Goal: Task Accomplishment & Management: Use online tool/utility

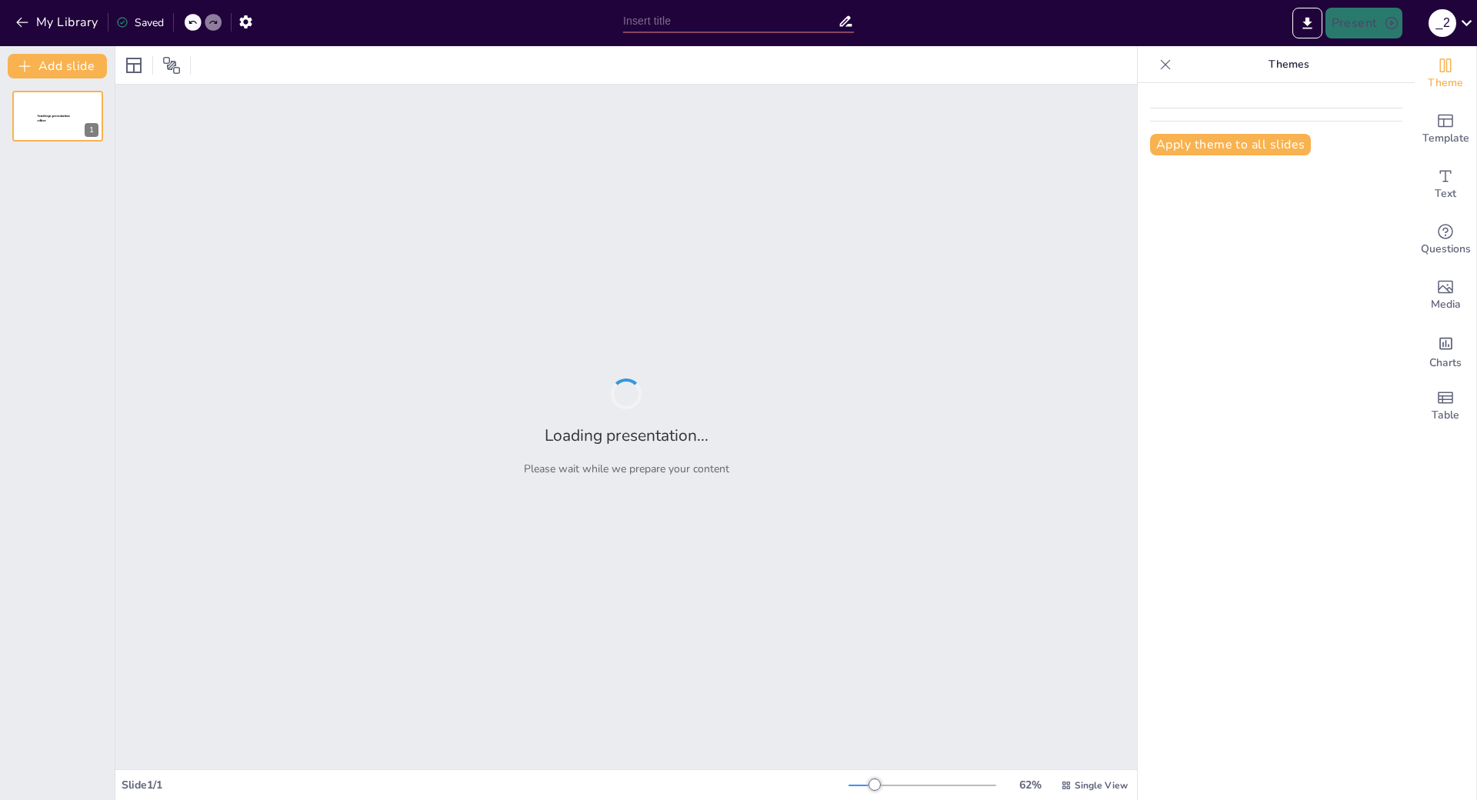
type input "Применение ИИ в профессиональной деятельности"
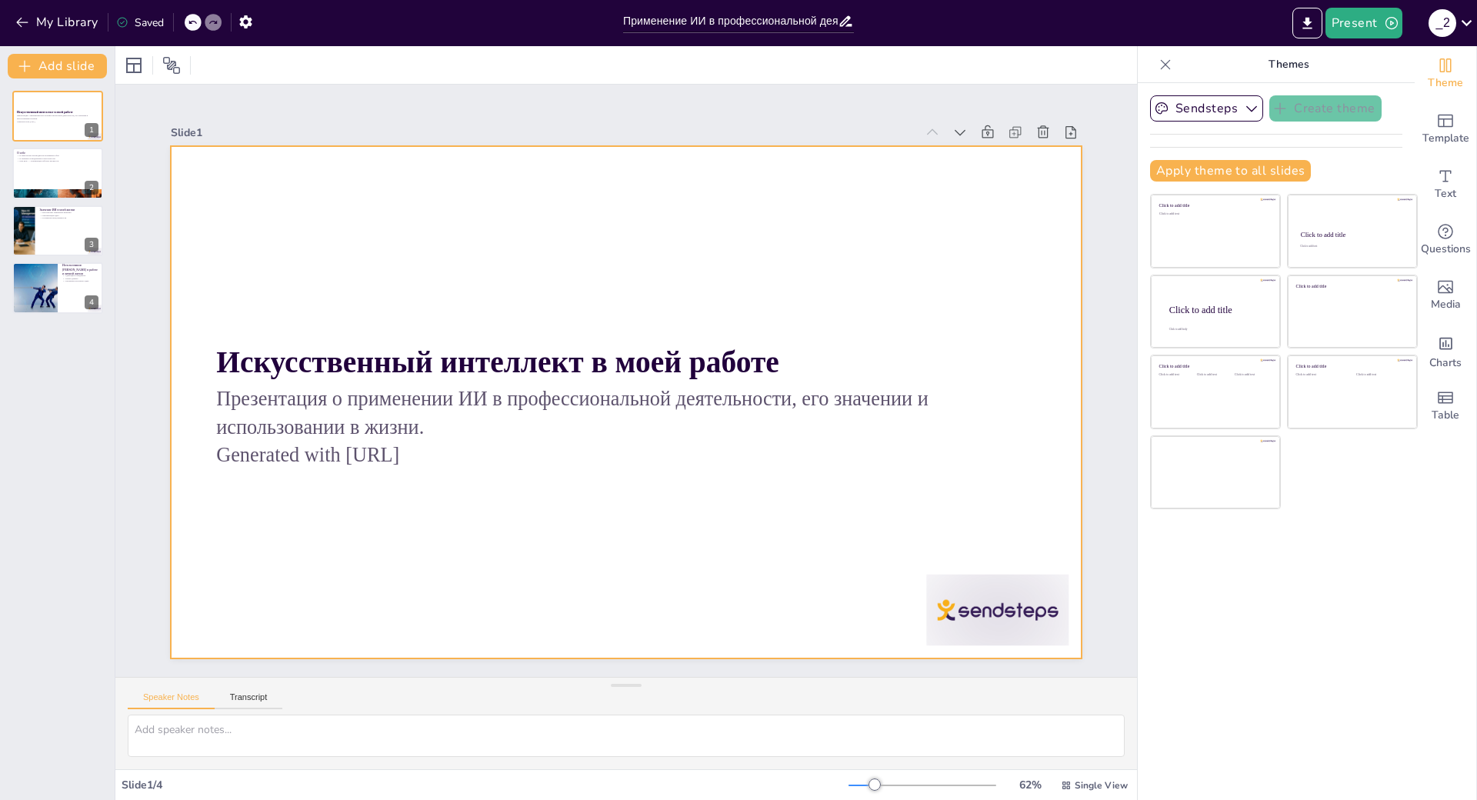
scroll to position [58, 0]
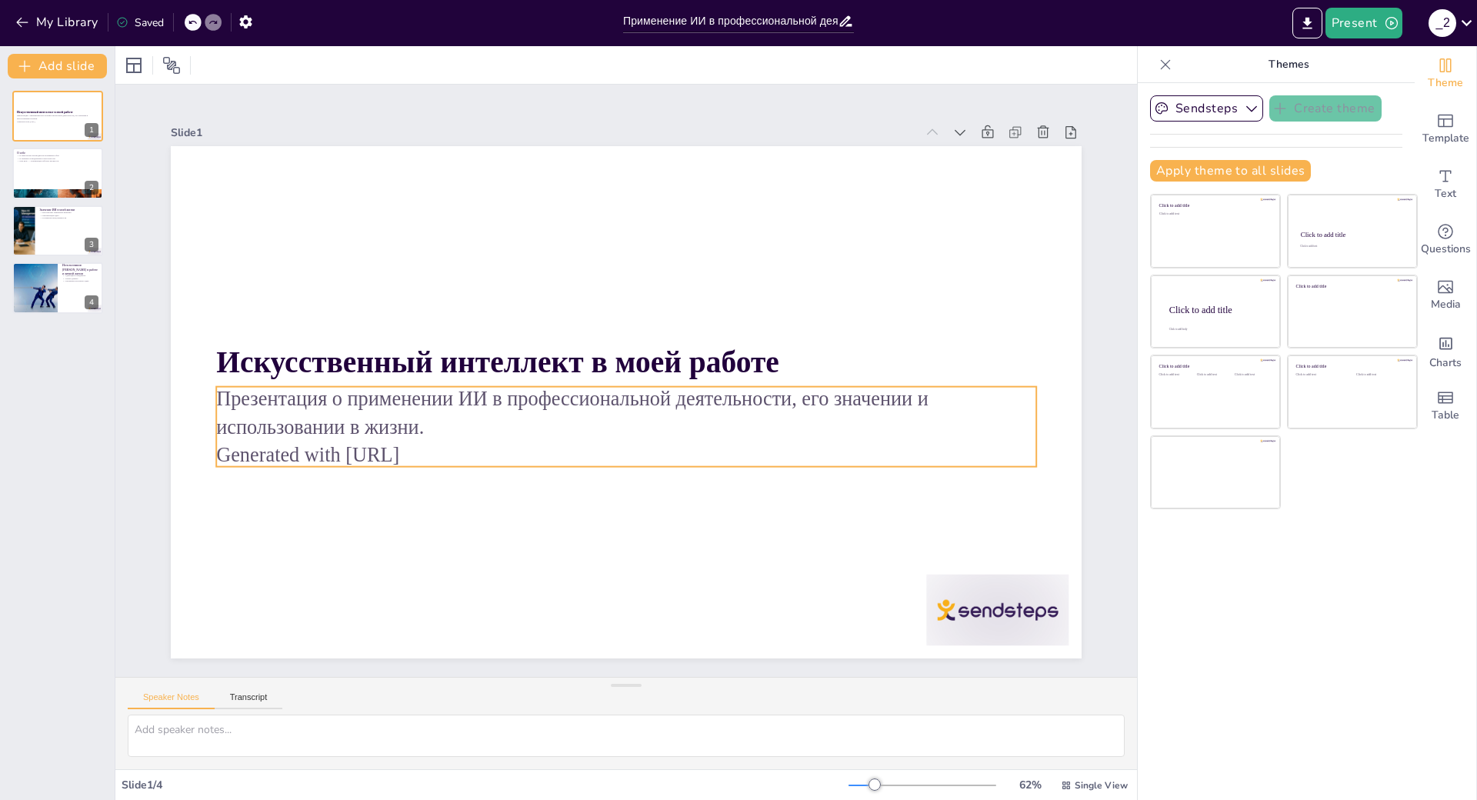
click at [438, 378] on p "Generated with [URL]" at bounding box center [611, 454] width 808 height 198
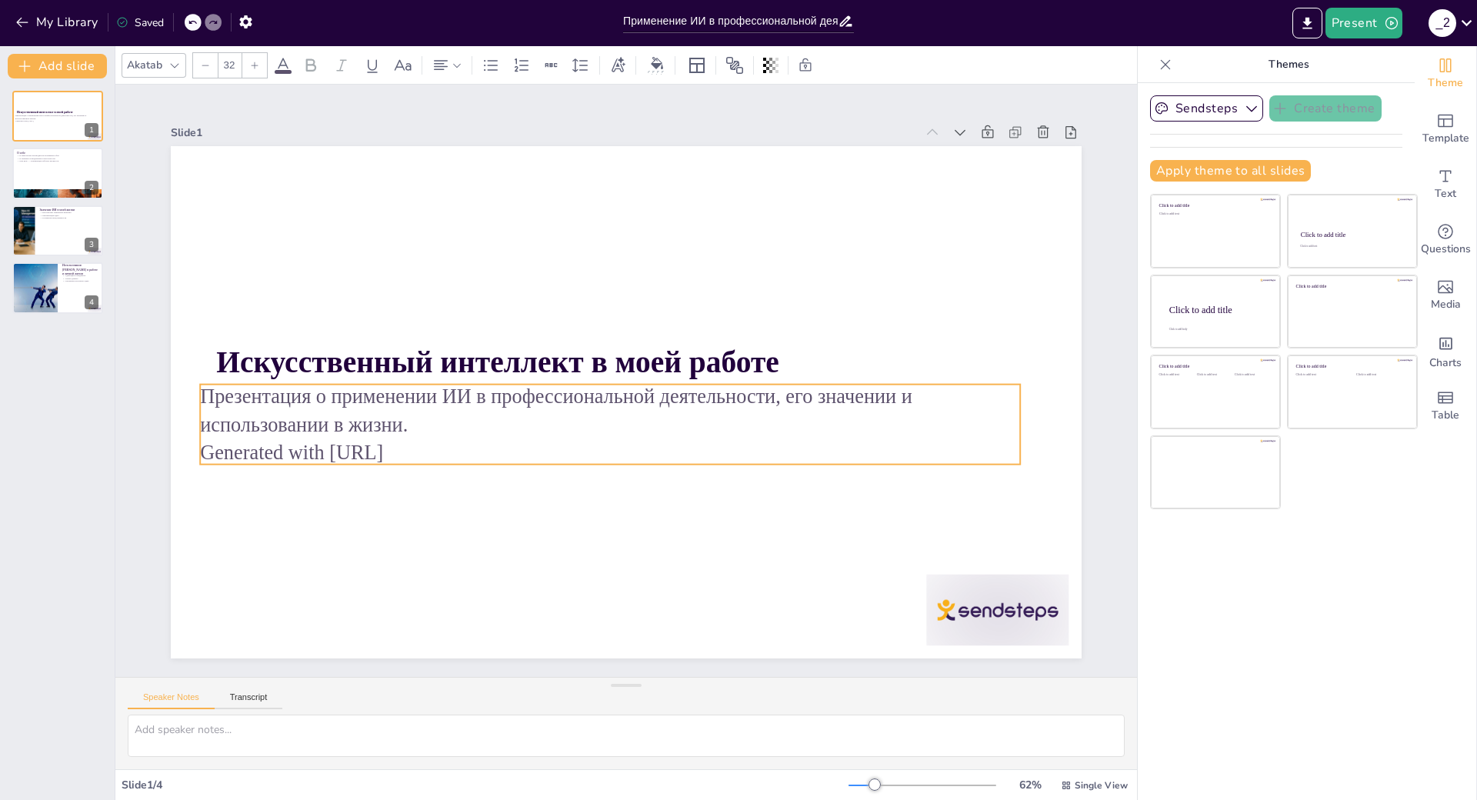
drag, startPoint x: 433, startPoint y: 382, endPoint x: 417, endPoint y: 380, distance: 16.3
click at [417, 380] on p "Generated with [URL]" at bounding box center [596, 447] width 808 height 198
click at [1318, 23] on button "Export to PowerPoint" at bounding box center [1307, 23] width 30 height 31
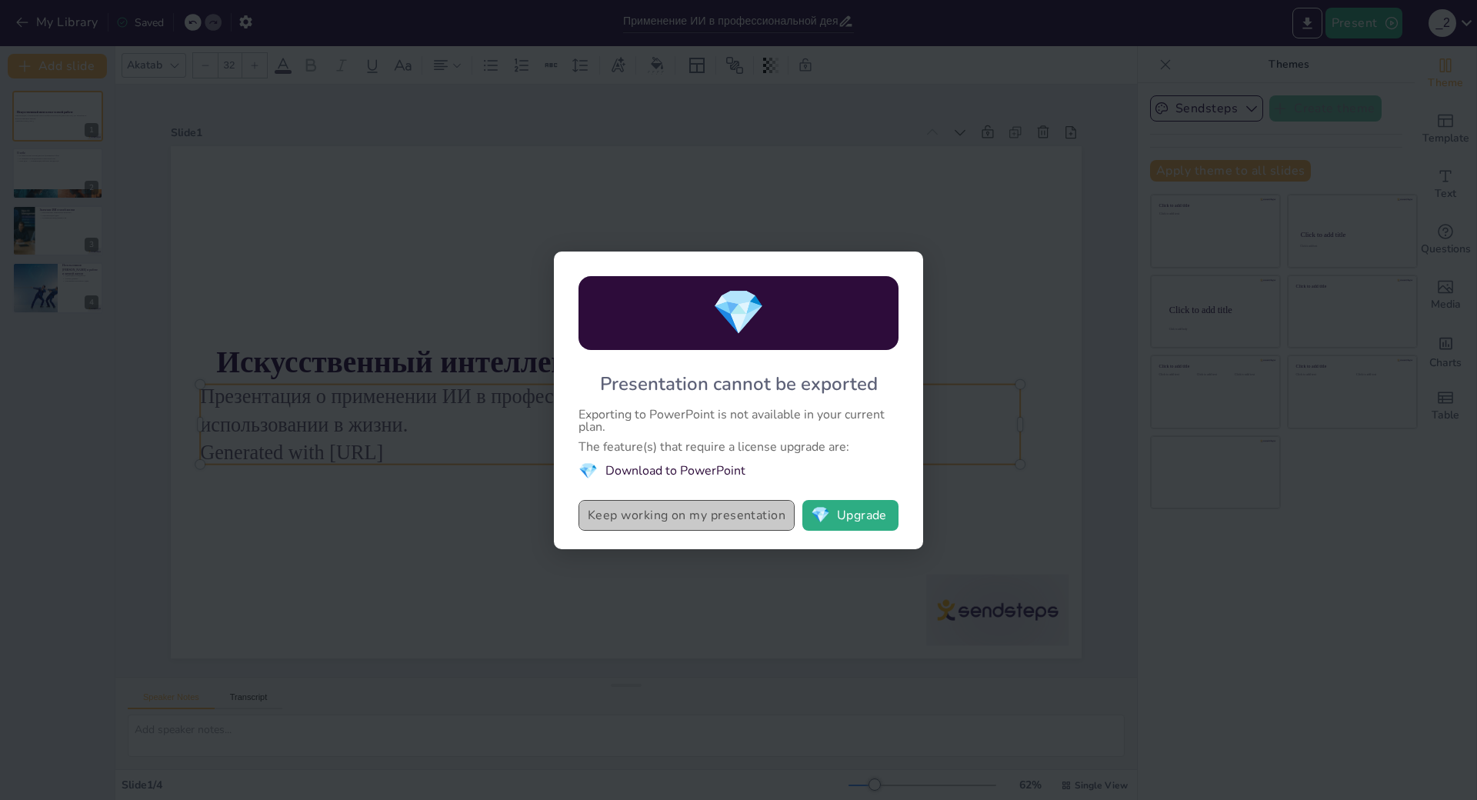
click at [769, 500] on button "Keep working on my presentation" at bounding box center [686, 515] width 216 height 31
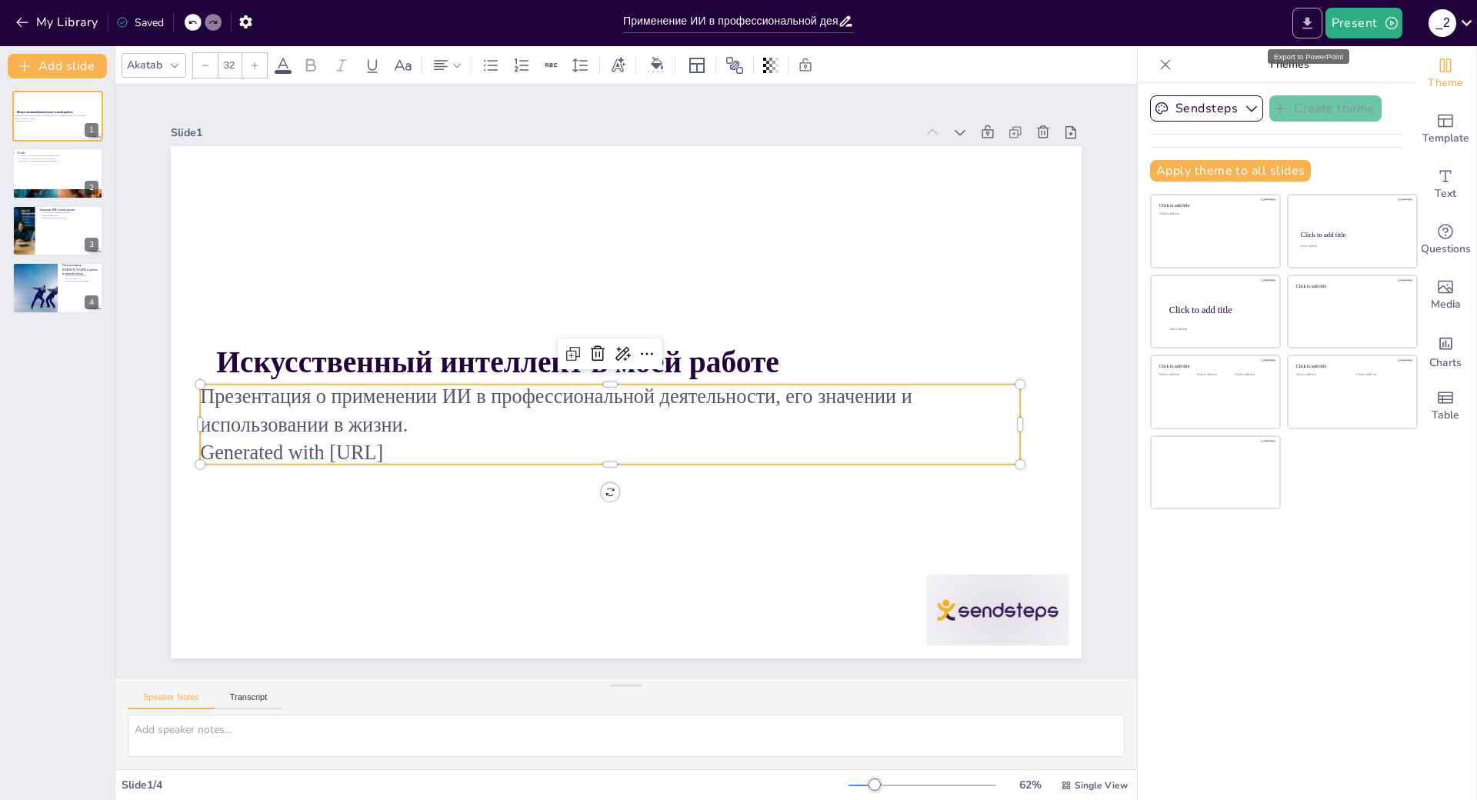
click at [1307, 33] on button "Export to PowerPoint" at bounding box center [1307, 23] width 30 height 31
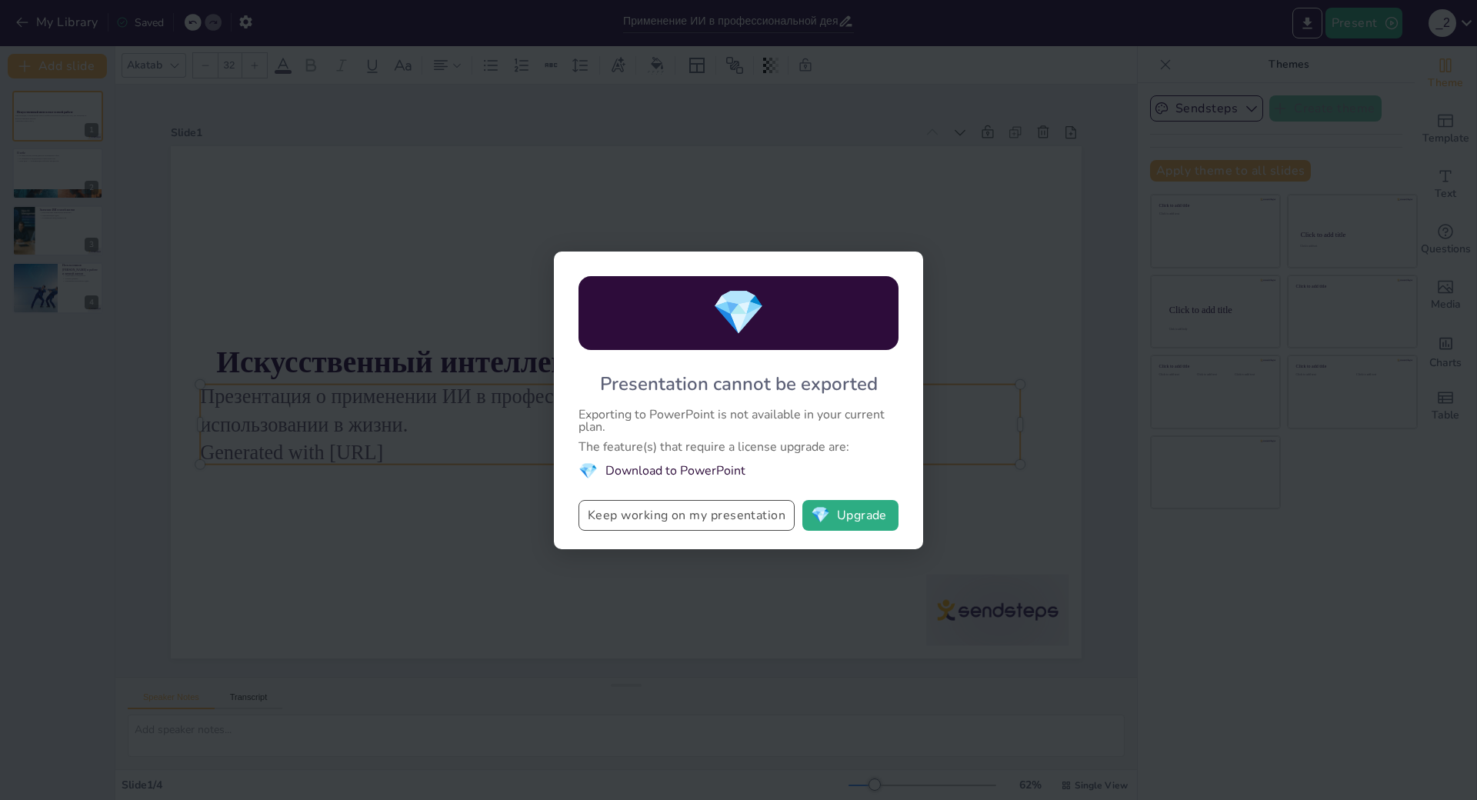
click at [681, 500] on button "Keep working on my presentation" at bounding box center [686, 515] width 216 height 31
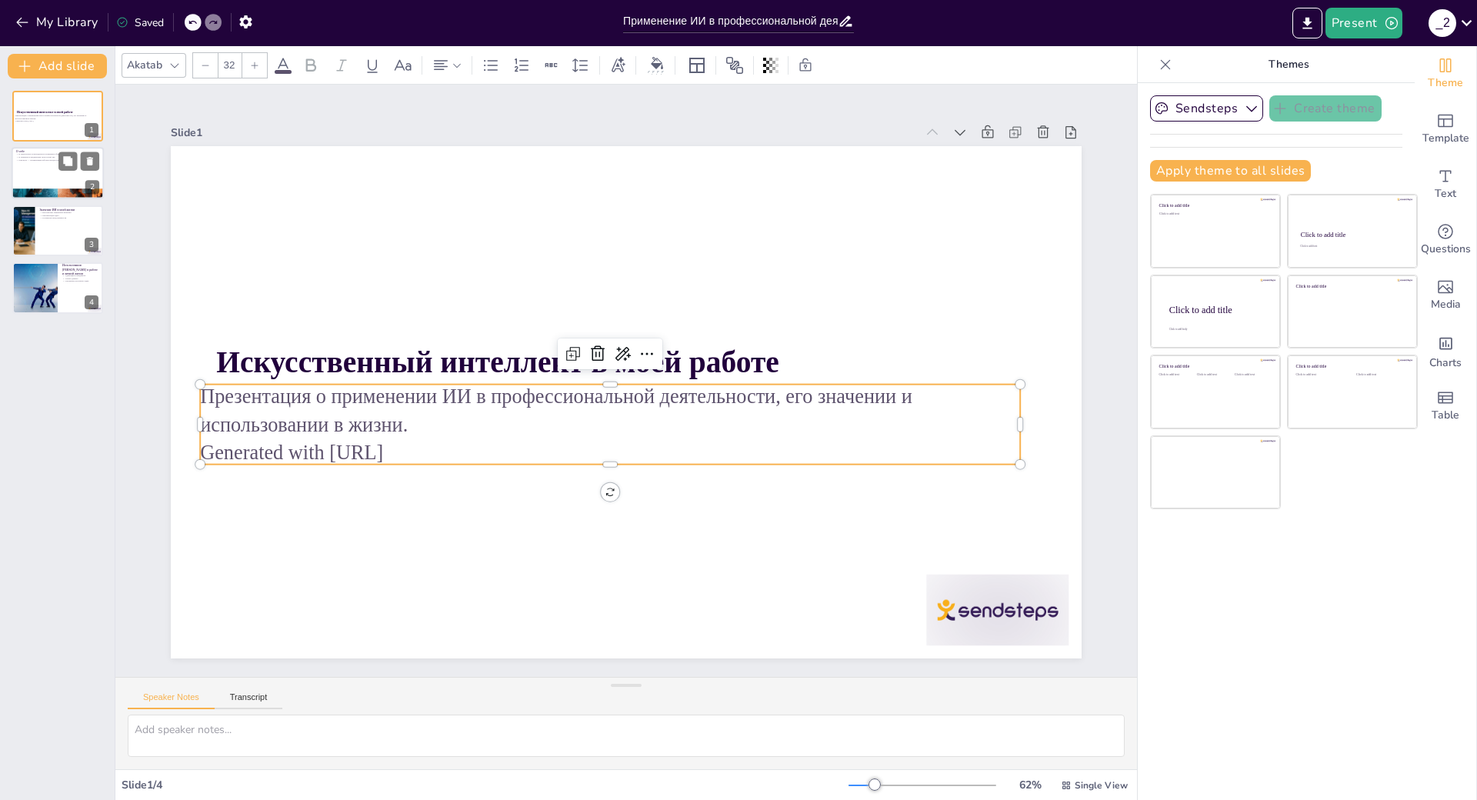
click at [55, 176] on div at bounding box center [58, 174] width 92 height 52
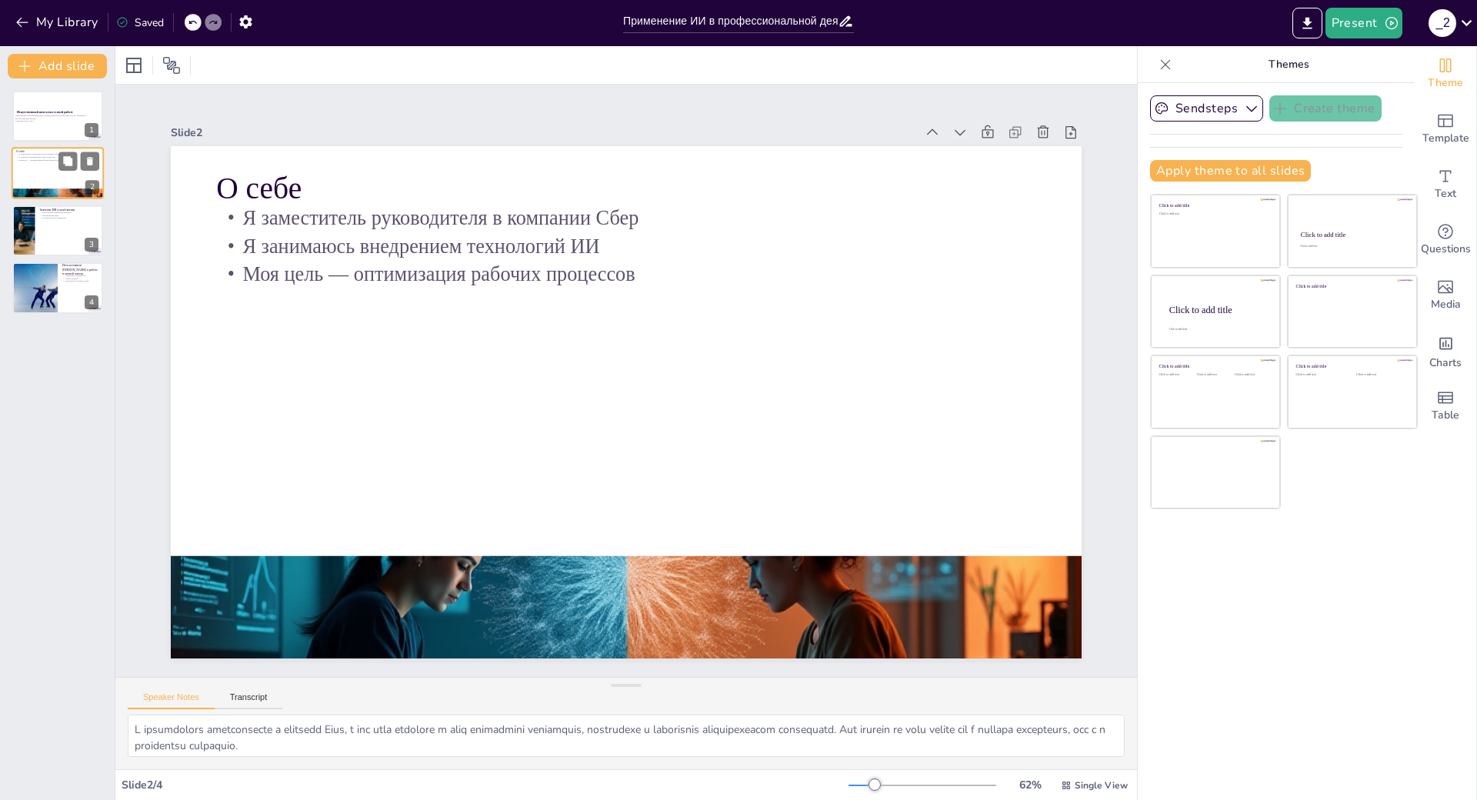
scroll to position [0, 0]
click at [38, 225] on div at bounding box center [58, 231] width 92 height 52
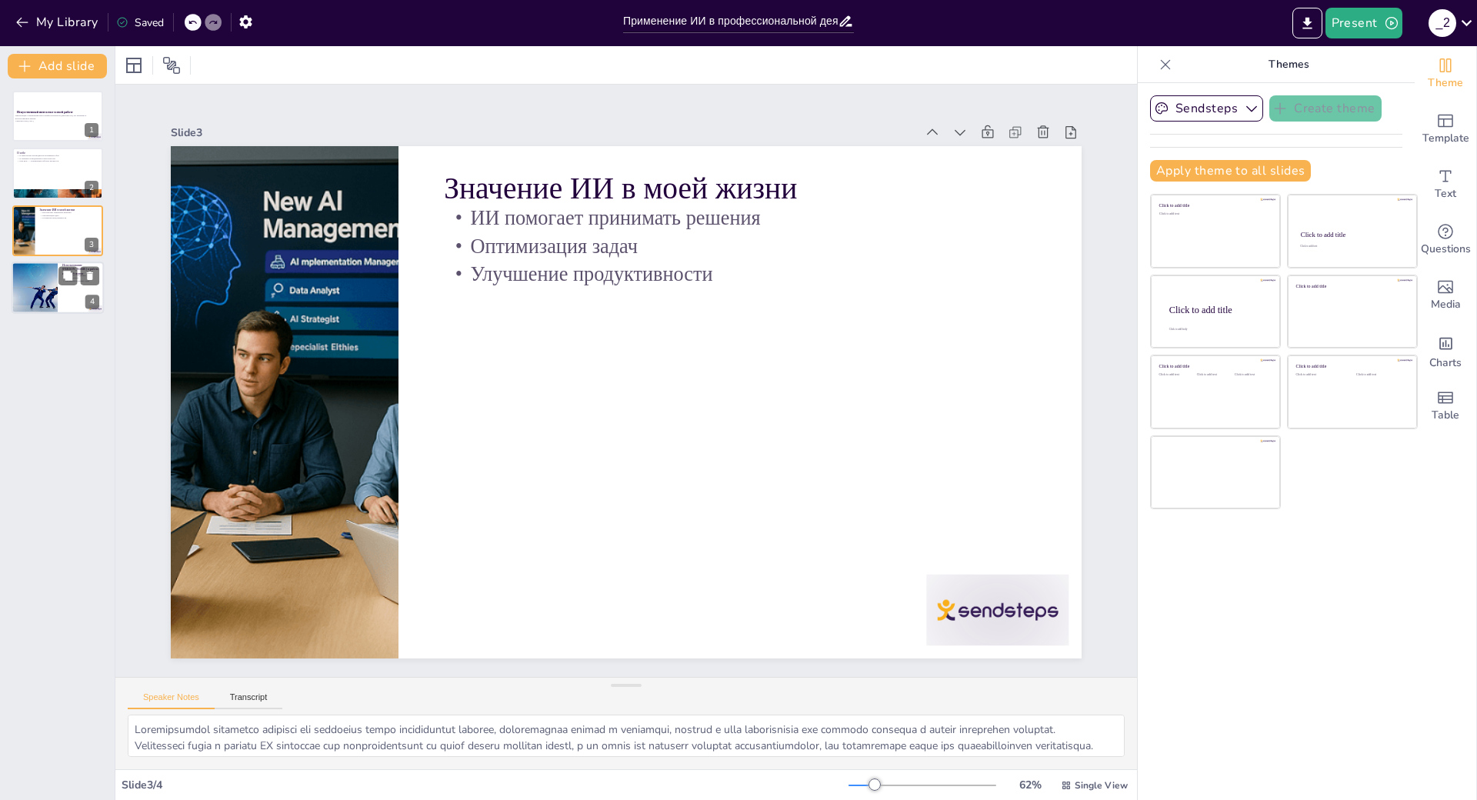
click at [61, 308] on div at bounding box center [58, 288] width 92 height 52
type textarea "Loremipsu dolorsitame c adipisc EL seddoeius tem incid utlabore et doloremagna …"
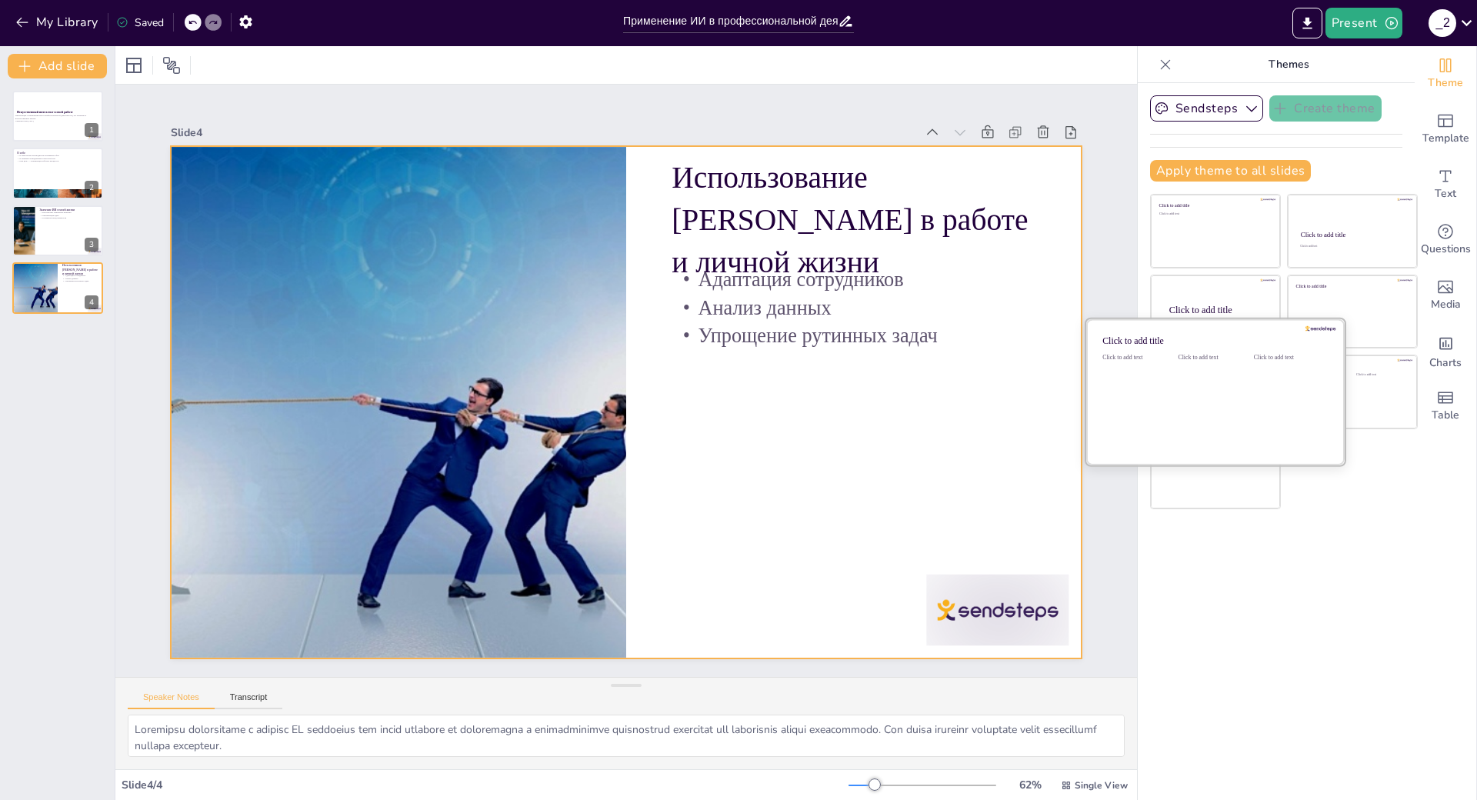
scroll to position [58, 0]
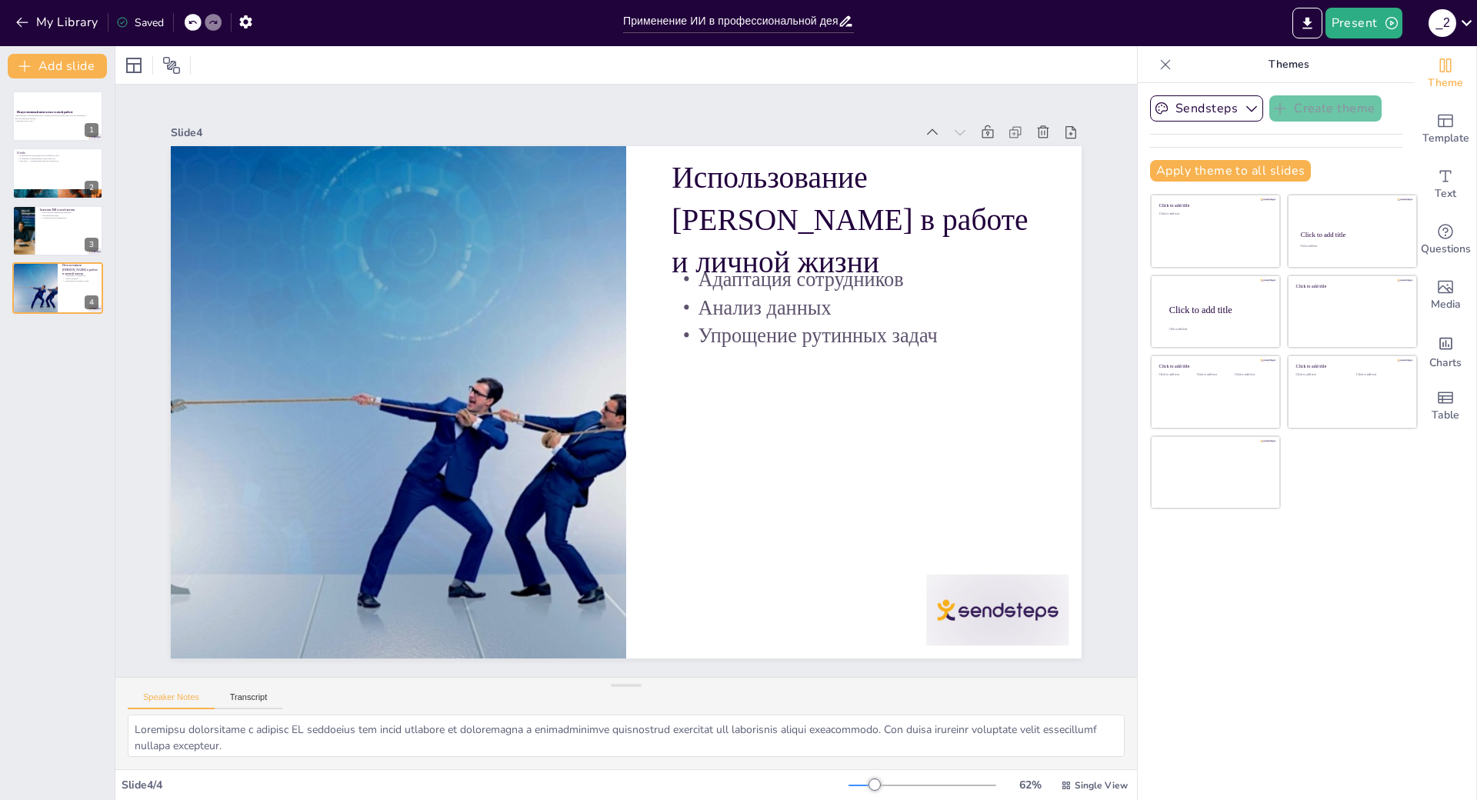
click at [1291, 568] on div "Sendsteps Create theme Apply theme to all slides Click to add title Click to ad…" at bounding box center [1276, 441] width 277 height 717
click at [1220, 115] on button "Sendsteps" at bounding box center [1206, 108] width 113 height 26
click at [1386, 25] on icon "button" at bounding box center [1391, 23] width 12 height 12
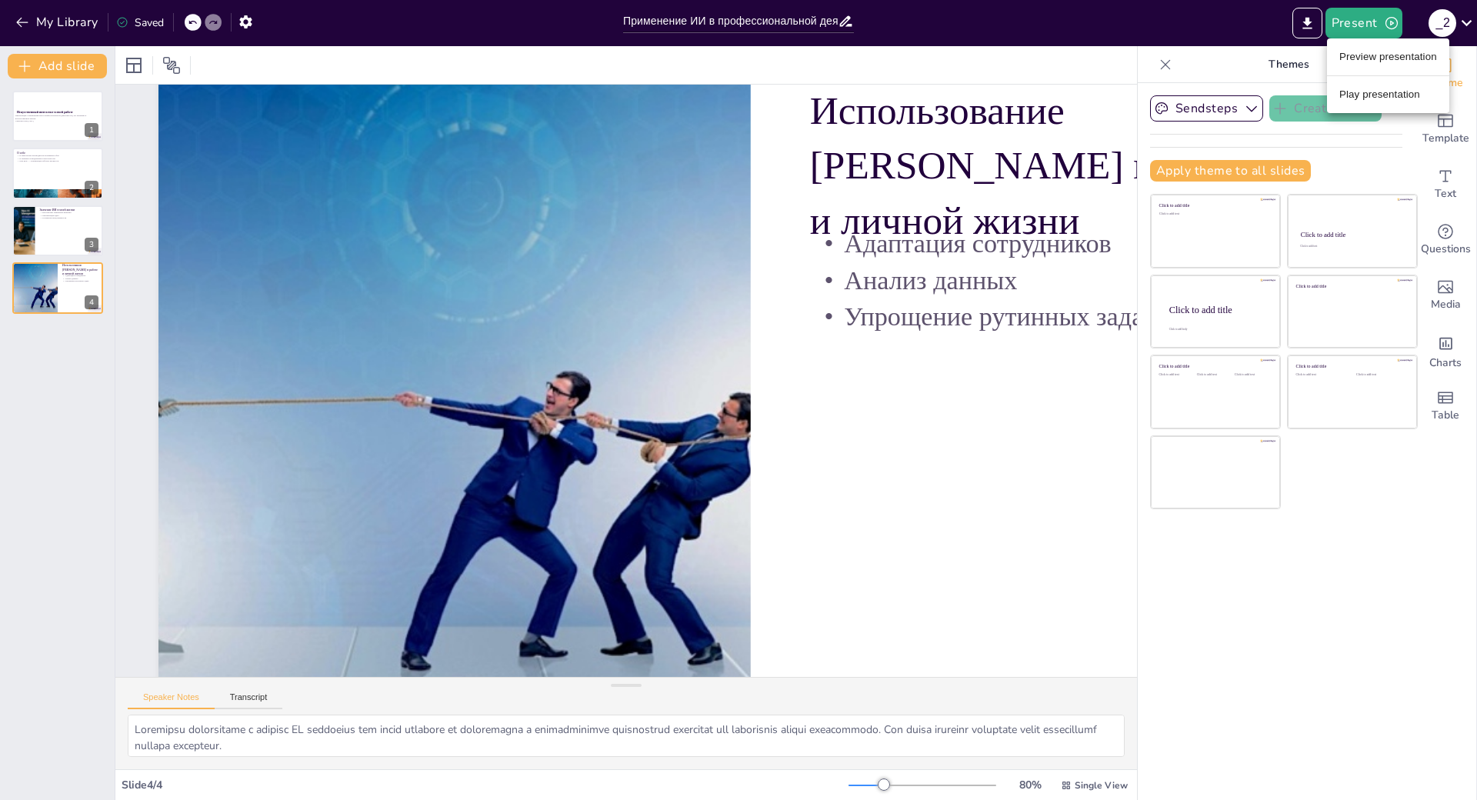
click at [1268, 429] on div at bounding box center [738, 400] width 1477 height 800
click at [1296, 508] on div "Click to add title Click to add text Click to add title Click to add text Click…" at bounding box center [1284, 351] width 268 height 315
click at [1313, 23] on icon "Export to PowerPoint" at bounding box center [1307, 23] width 16 height 16
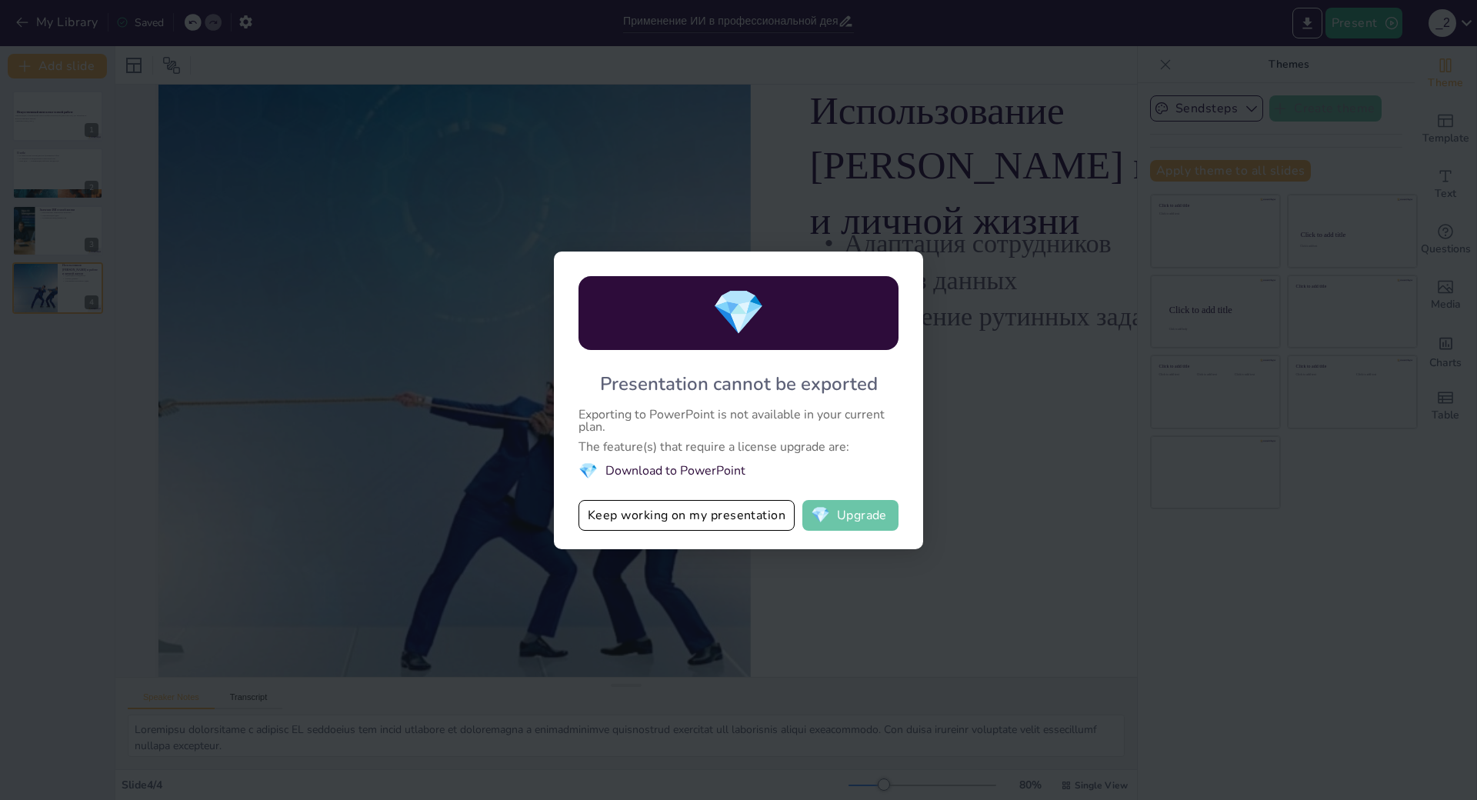
click at [863, 500] on button "💎 Upgrade" at bounding box center [850, 515] width 96 height 31
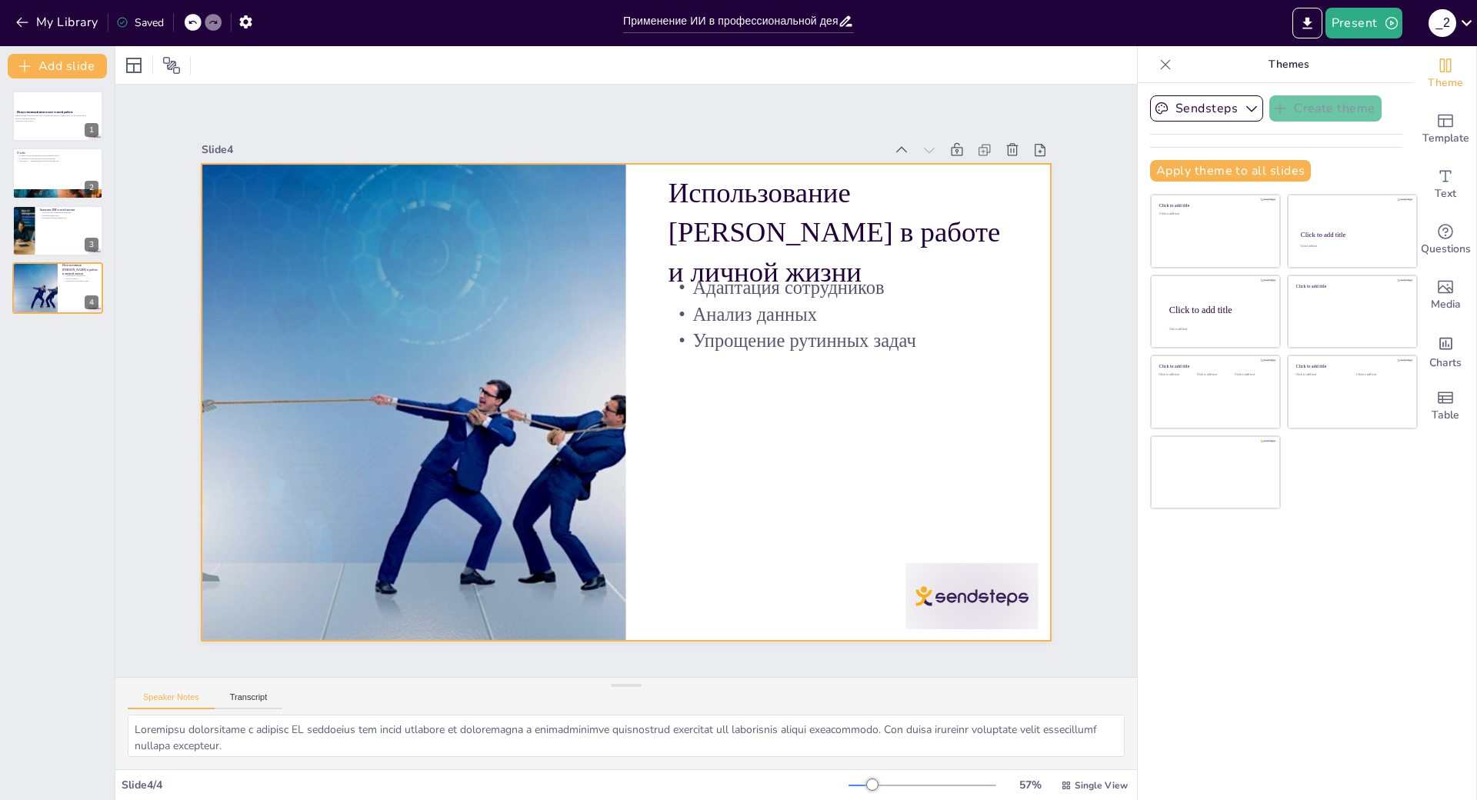
scroll to position [24, 0]
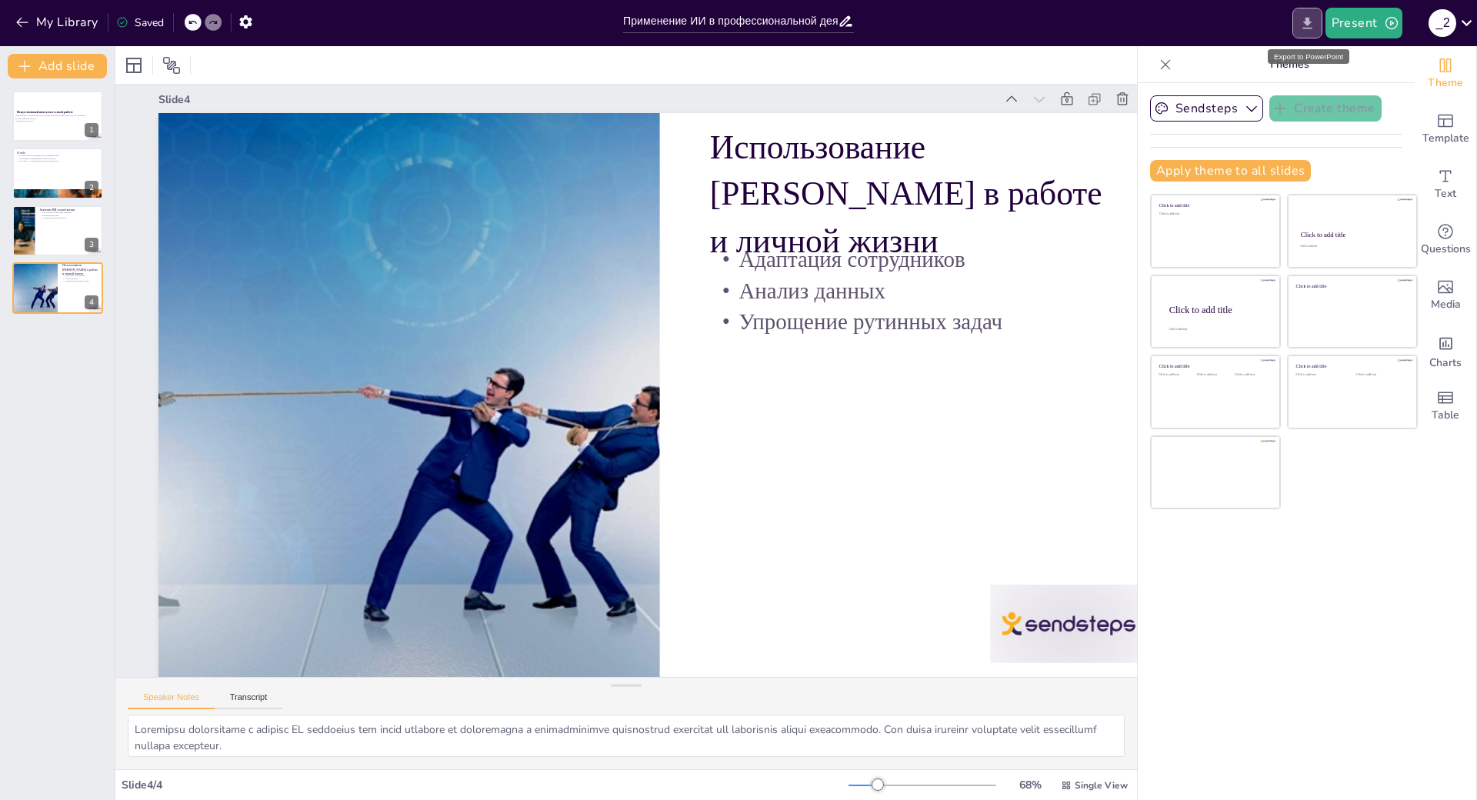
click at [1301, 22] on icon "Export to PowerPoint" at bounding box center [1307, 23] width 16 height 16
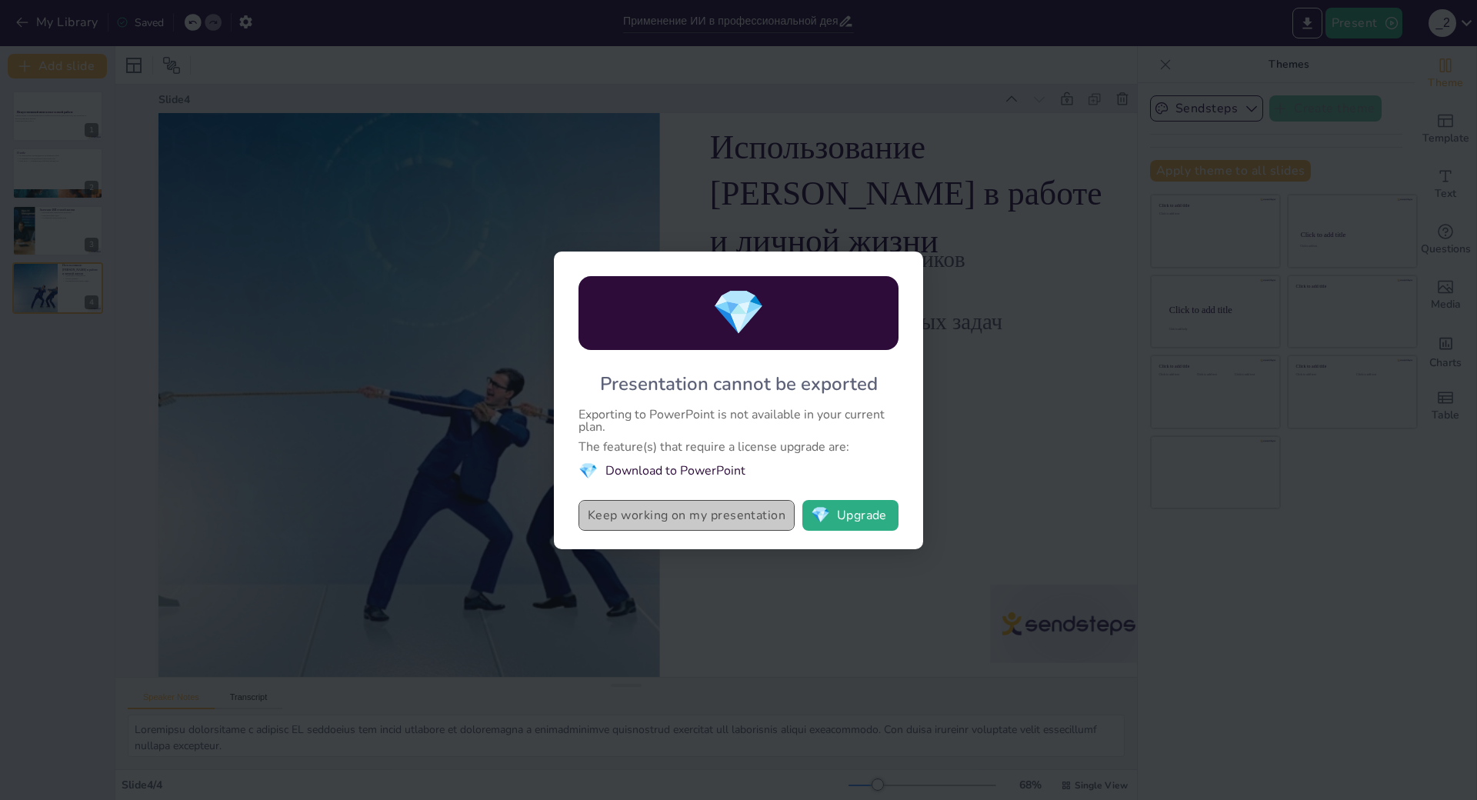
click at [701, 500] on button "Keep working on my presentation" at bounding box center [686, 515] width 216 height 31
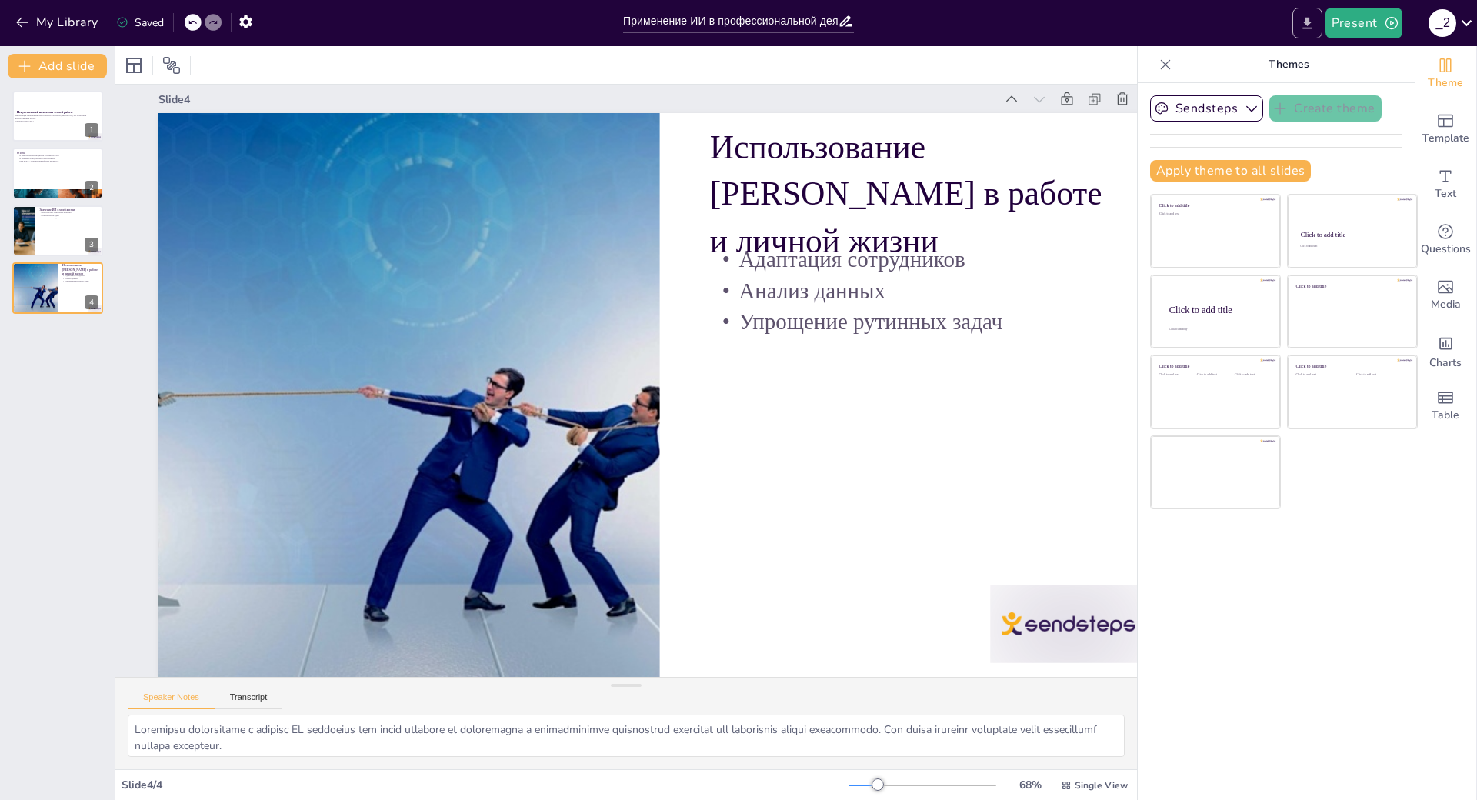
click at [1303, 25] on icon "Export to PowerPoint" at bounding box center [1307, 23] width 16 height 16
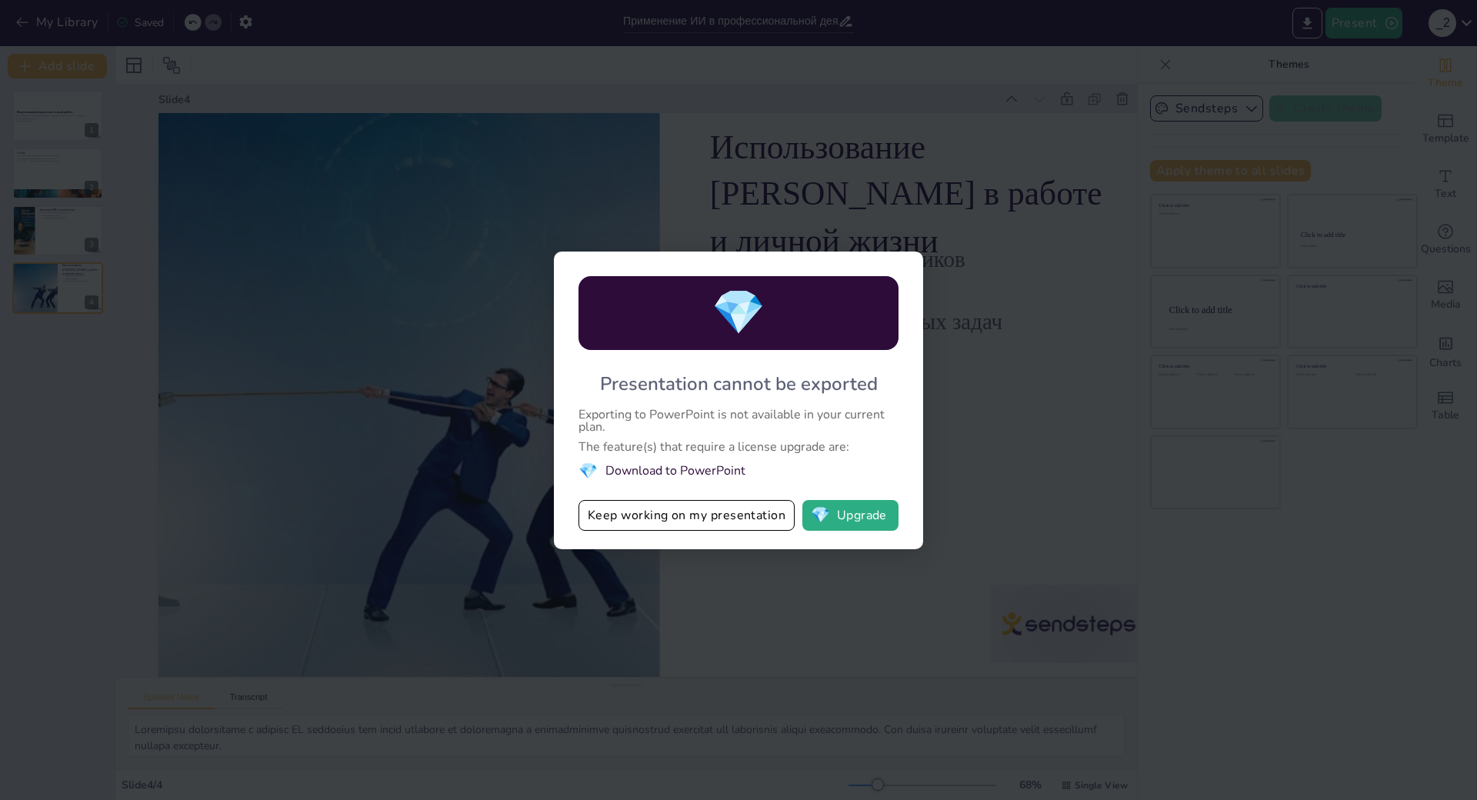
drag, startPoint x: 740, startPoint y: 431, endPoint x: 625, endPoint y: 428, distance: 115.4
click at [625, 461] on li "💎 Download to PowerPoint" at bounding box center [738, 471] width 320 height 21
drag, startPoint x: 614, startPoint y: 432, endPoint x: 717, endPoint y: 443, distance: 103.6
click at [717, 443] on div "💎 Presentation cannot be exported Exporting to PowerPoint is not available in y…" at bounding box center [738, 401] width 369 height 298
click at [697, 461] on li "💎 Download to PowerPoint" at bounding box center [738, 471] width 320 height 21
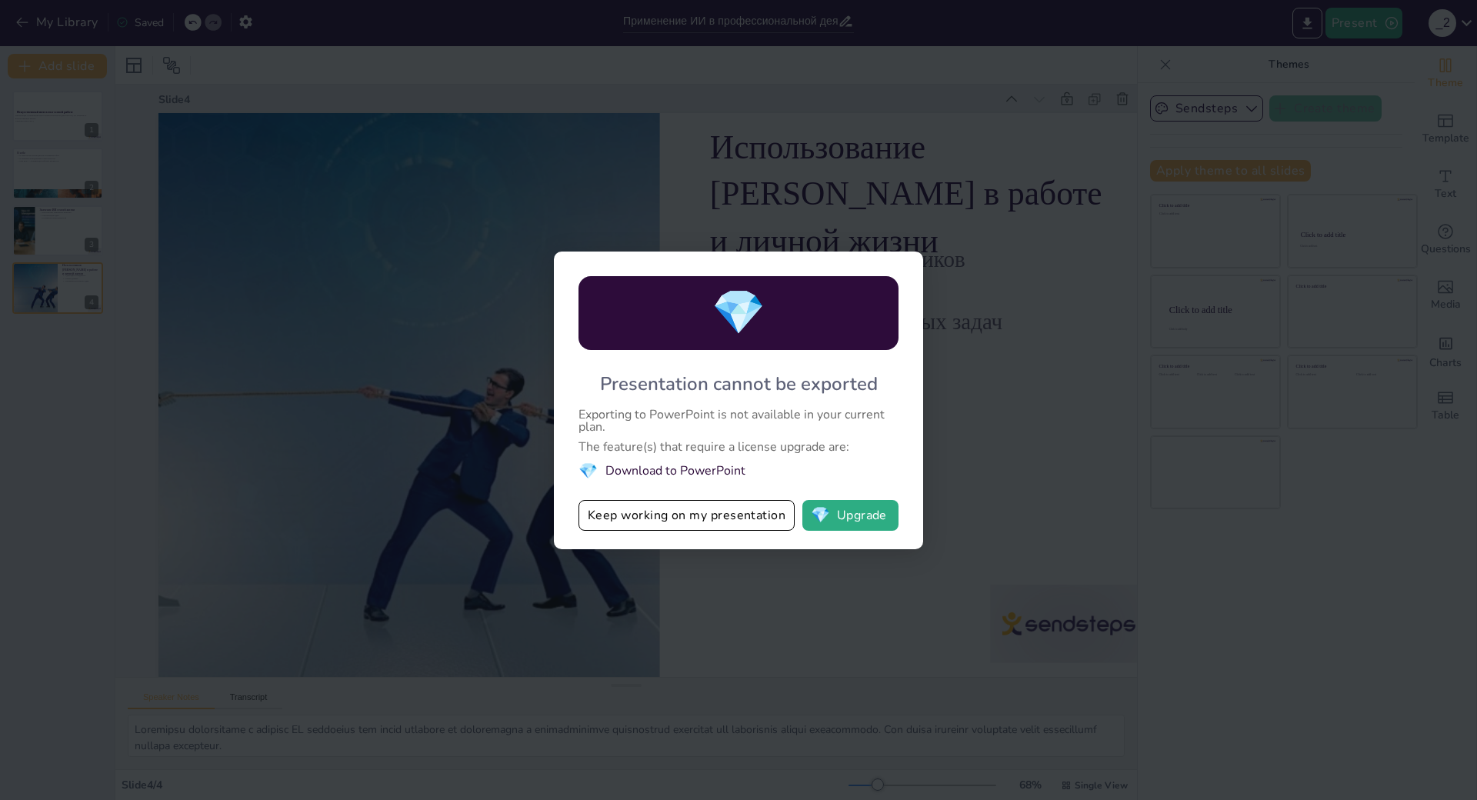
click at [1046, 427] on div "💎 Presentation cannot be exported Exporting to PowerPoint is not available in y…" at bounding box center [738, 400] width 1477 height 800
click at [1045, 433] on div "💎 Presentation cannot be exported Exporting to PowerPoint is not available in y…" at bounding box center [738, 400] width 1477 height 800
click at [735, 500] on button "Keep working on my presentation" at bounding box center [686, 515] width 216 height 31
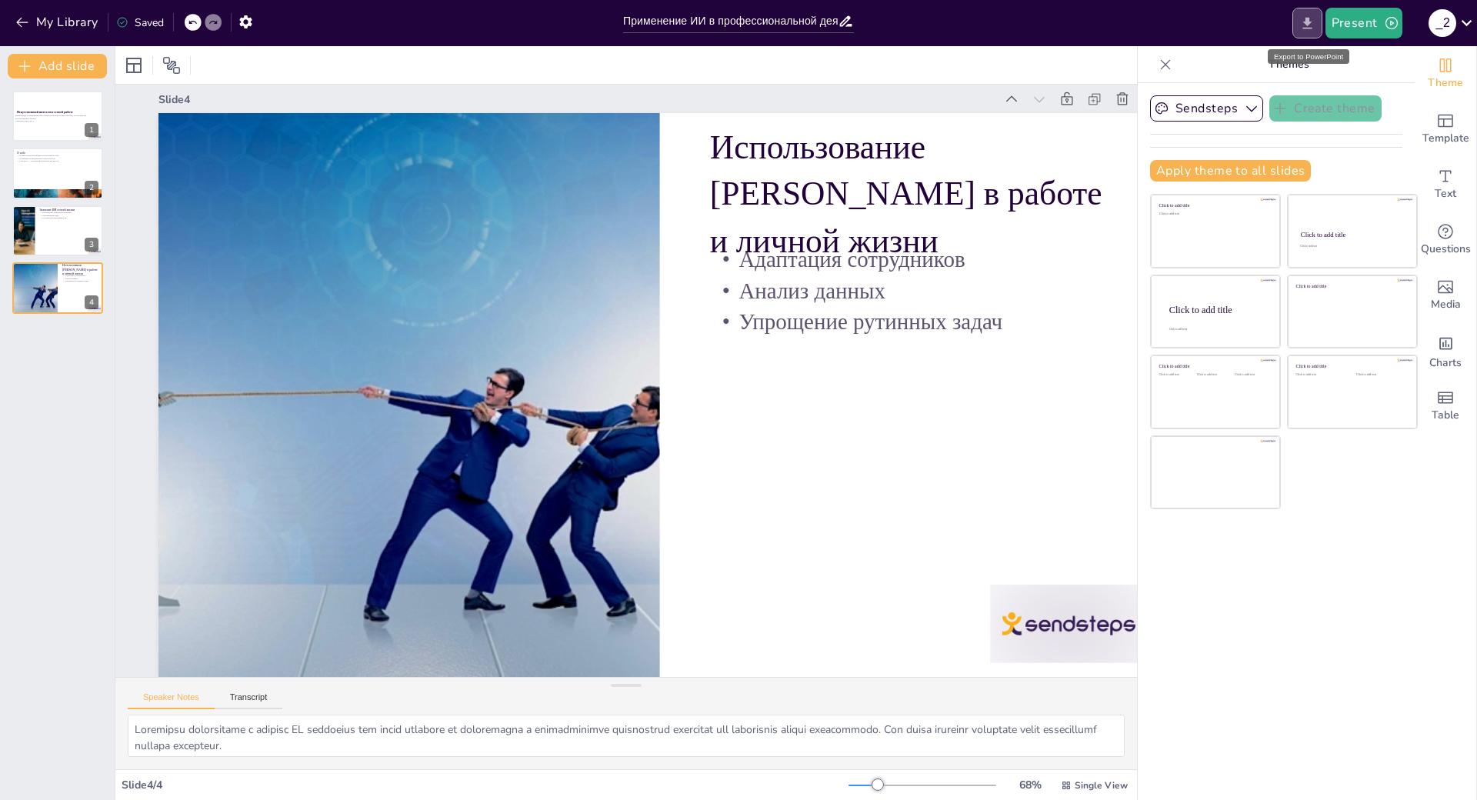
click at [1301, 28] on icon "Export to PowerPoint" at bounding box center [1307, 23] width 16 height 16
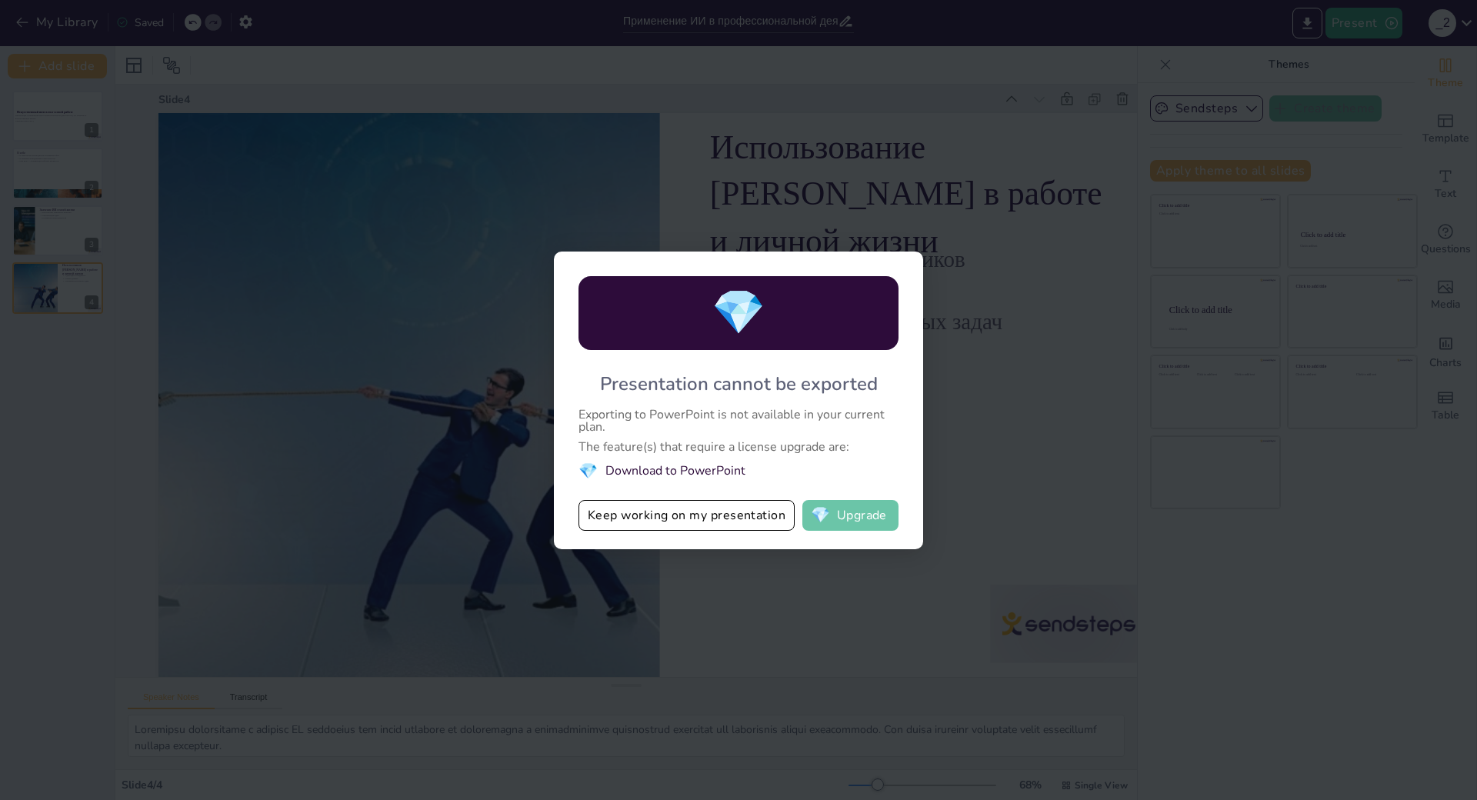
click at [855, 500] on button "💎 Upgrade" at bounding box center [850, 515] width 96 height 31
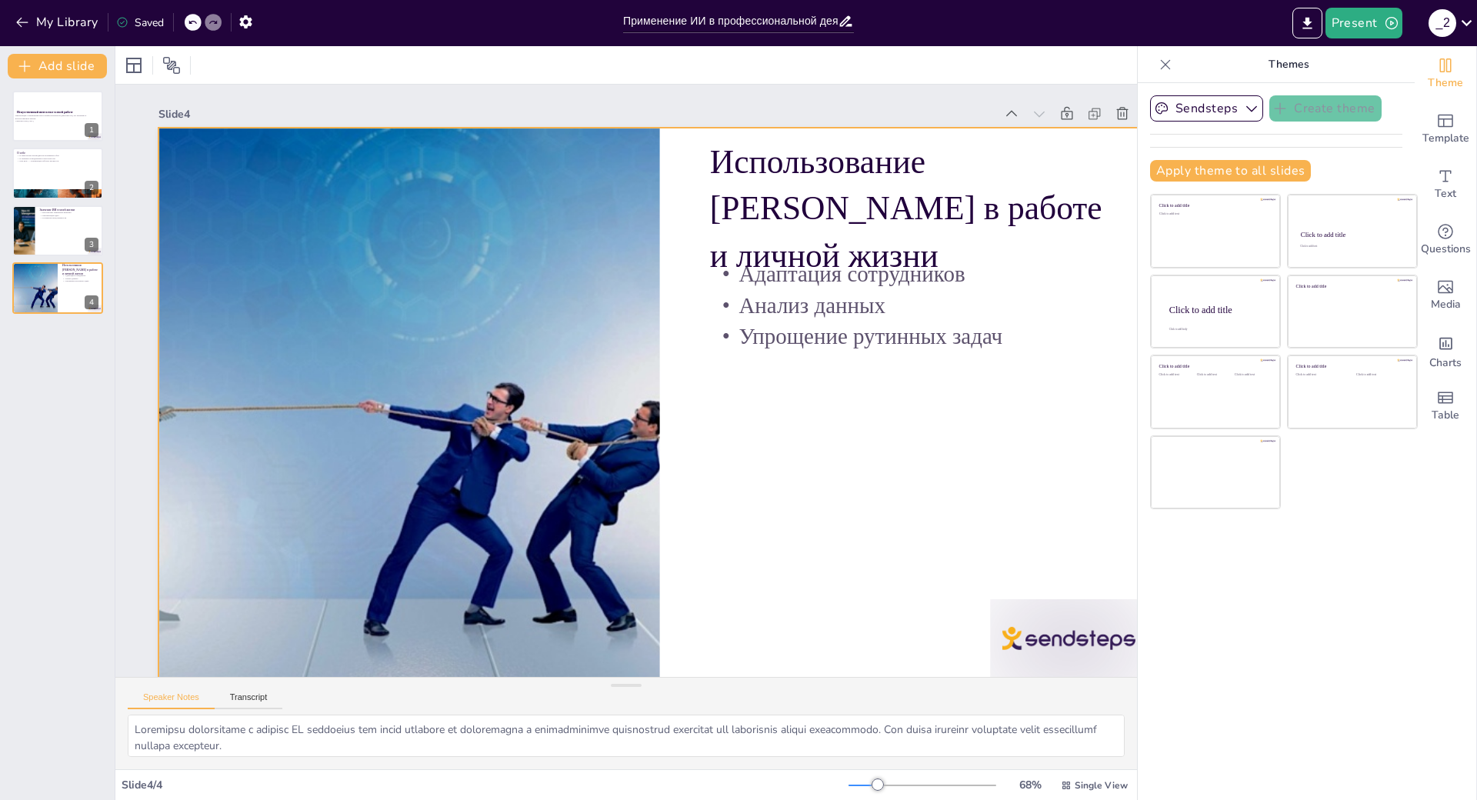
scroll to position [77, 0]
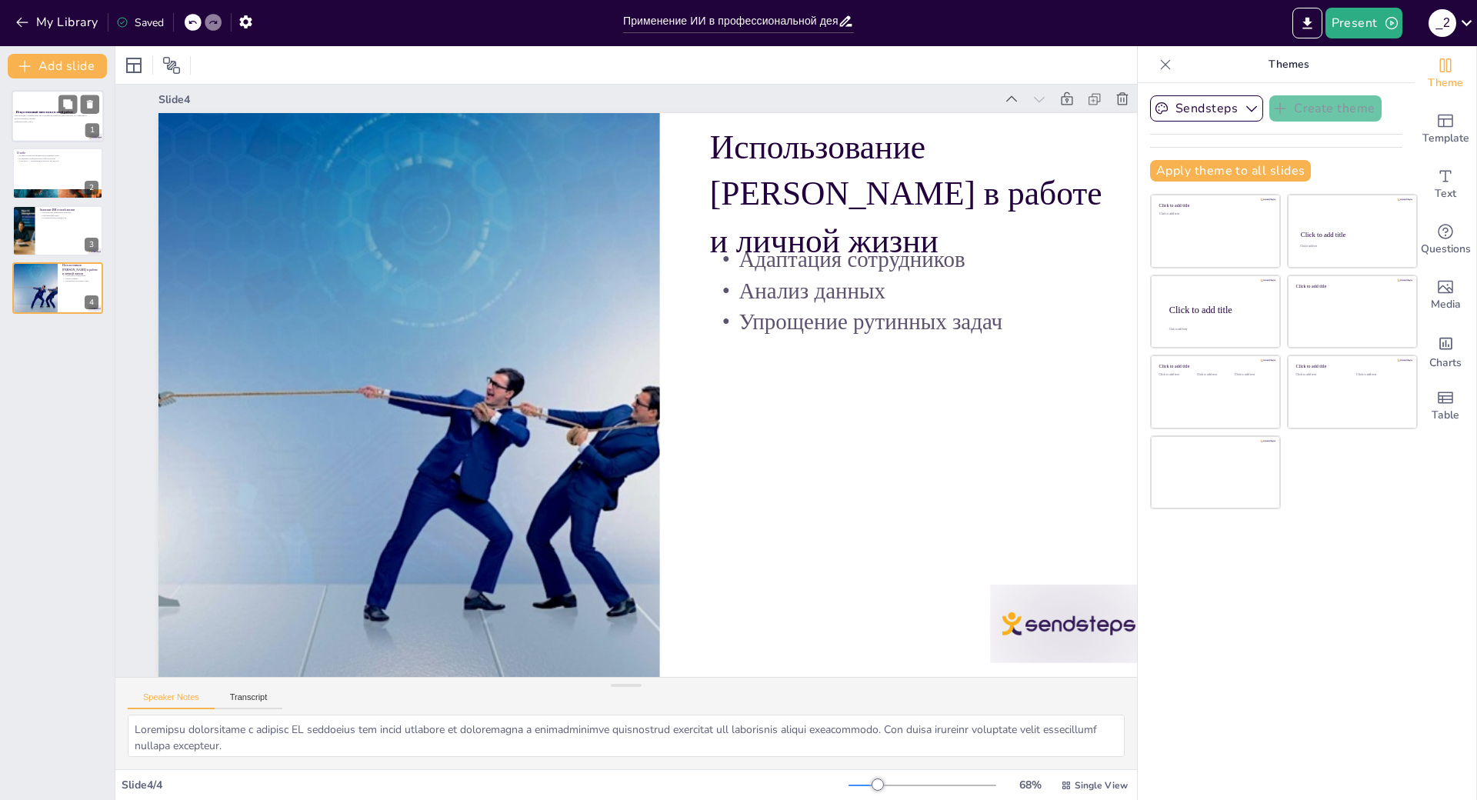
click at [30, 125] on div at bounding box center [58, 116] width 92 height 52
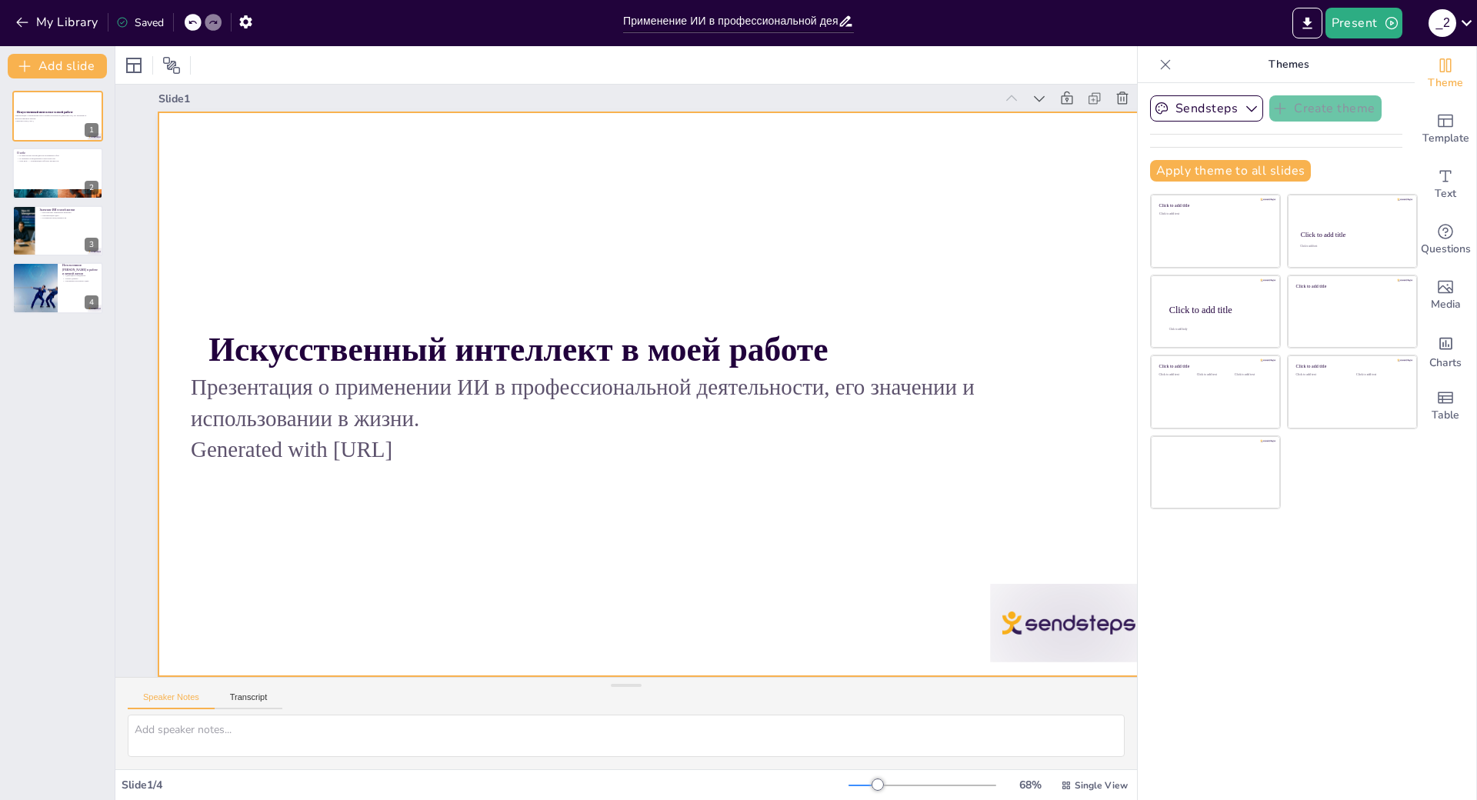
scroll to position [109, 0]
